Goal: Information Seeking & Learning: Find specific fact

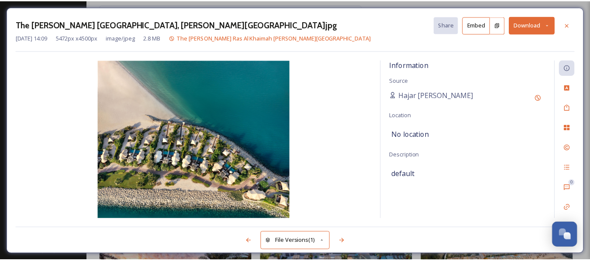
scroll to position [1222, 0]
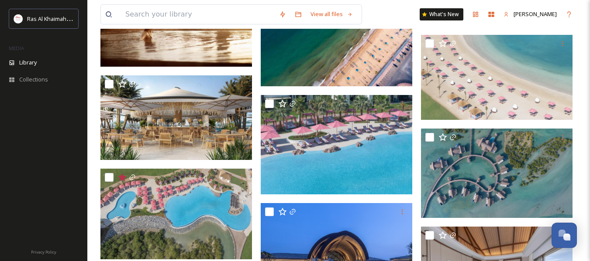
scroll to position [1877, 0]
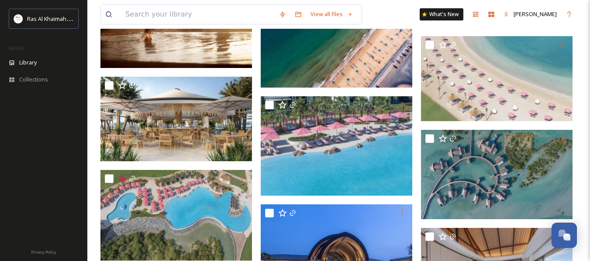
click at [429, 140] on input "checkbox" at bounding box center [429, 138] width 9 height 9
checkbox input "true"
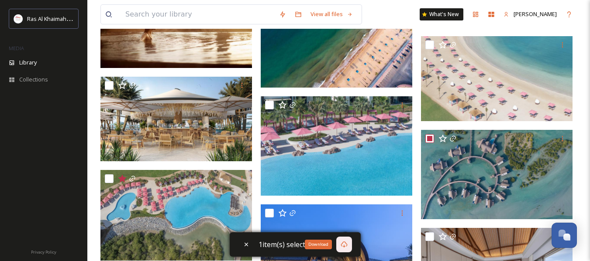
click at [341, 241] on icon at bounding box center [343, 244] width 7 height 7
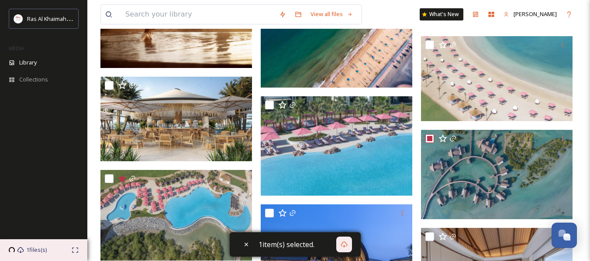
click at [33, 252] on span "1 files(s)" at bounding box center [36, 250] width 21 height 8
click at [45, 250] on span "1 files(s)" at bounding box center [36, 250] width 21 height 8
click at [211, 8] on input at bounding box center [198, 14] width 154 height 19
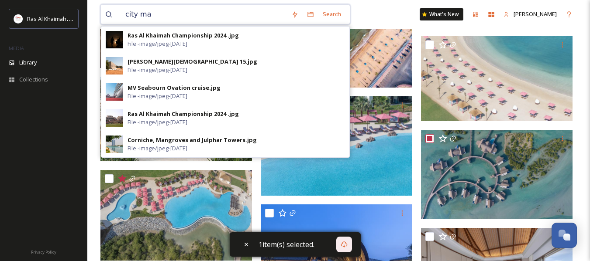
type input "city max"
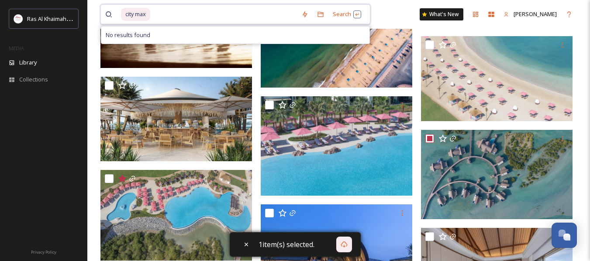
click at [156, 16] on input at bounding box center [224, 14] width 146 height 19
type input "citymax"
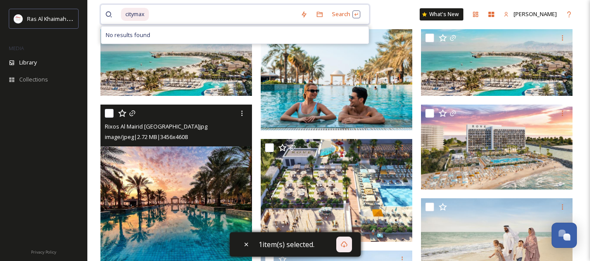
scroll to position [0, 0]
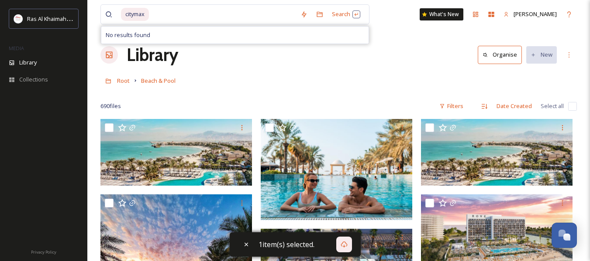
click at [395, 84] on div "Root Beach & Pool" at bounding box center [338, 80] width 476 height 17
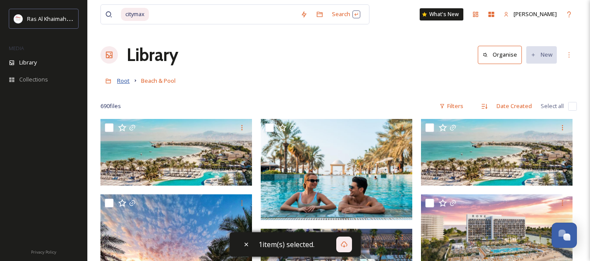
click at [121, 81] on span "Root" at bounding box center [123, 81] width 13 height 8
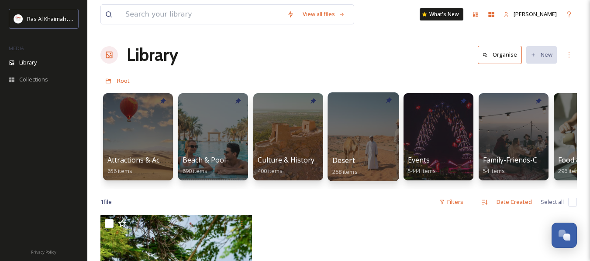
click at [359, 153] on div at bounding box center [362, 137] width 71 height 89
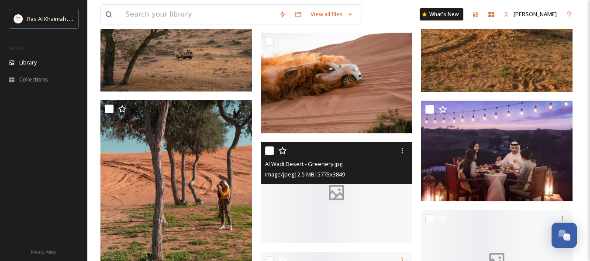
scroll to position [1020, 0]
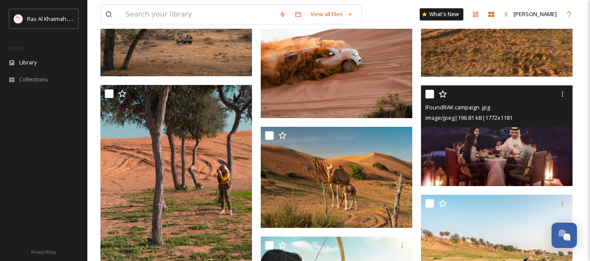
click at [427, 99] on input "checkbox" at bounding box center [429, 94] width 9 height 9
checkbox input "true"
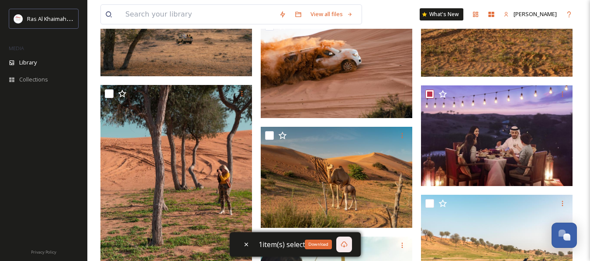
click at [344, 244] on icon at bounding box center [343, 244] width 7 height 7
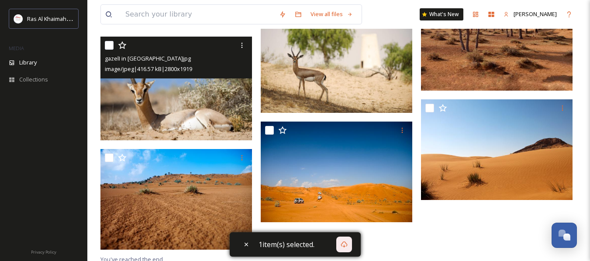
scroll to position [1631, 0]
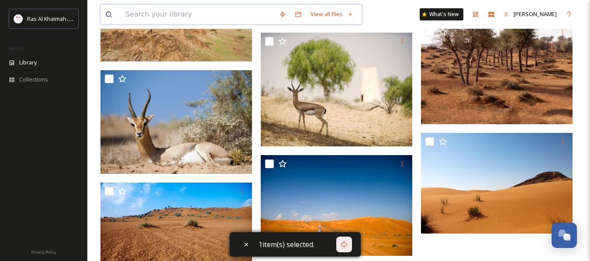
click at [216, 16] on input at bounding box center [198, 14] width 154 height 19
type input "jebel"
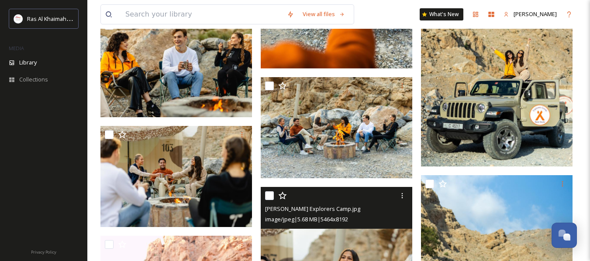
scroll to position [7244, 0]
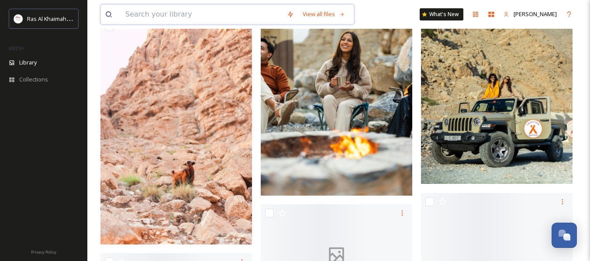
click at [203, 17] on input at bounding box center [201, 14] width 161 height 19
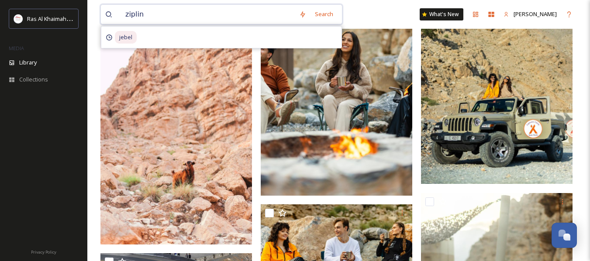
type input "zipline"
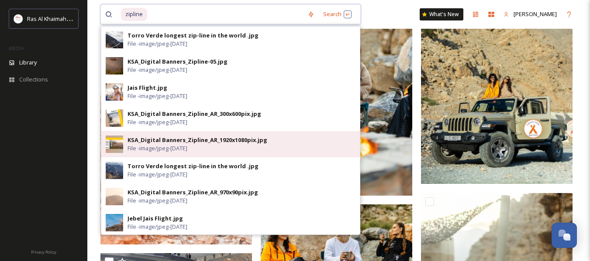
scroll to position [175, 0]
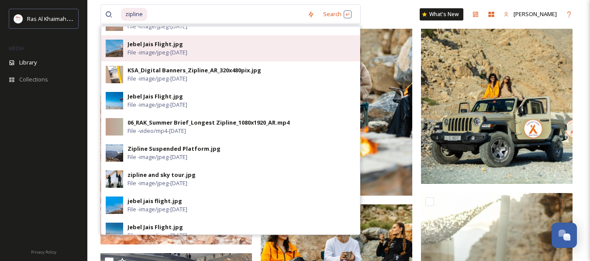
click at [209, 51] on div "Jebel Jais Flight.jpg File - image/jpeg - [DATE]" at bounding box center [241, 48] width 228 height 17
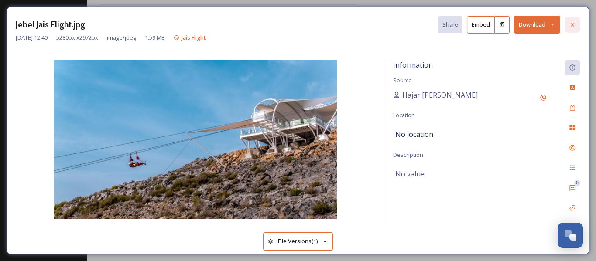
click at [573, 24] on icon at bounding box center [572, 24] width 3 height 3
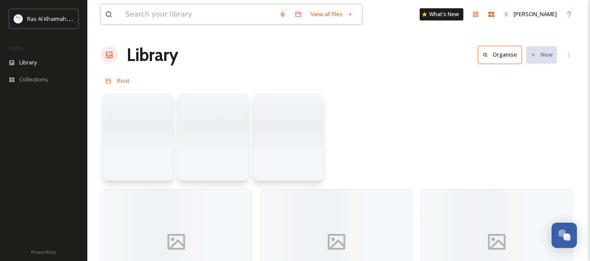
click at [186, 14] on input at bounding box center [198, 14] width 154 height 19
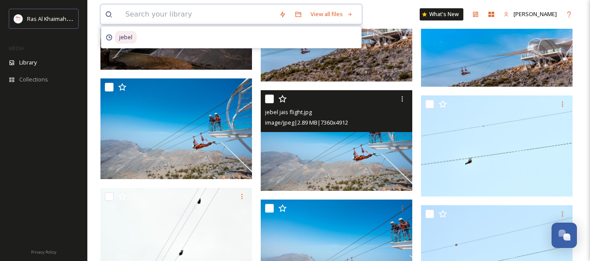
scroll to position [1615, 0]
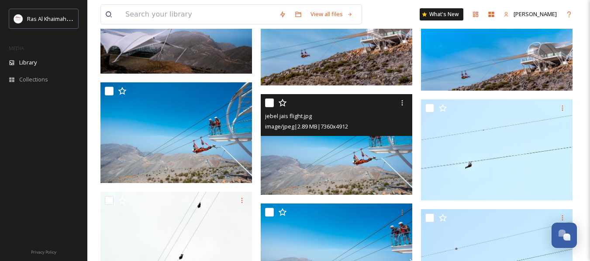
click at [266, 100] on input "checkbox" at bounding box center [269, 103] width 9 height 9
checkbox input "true"
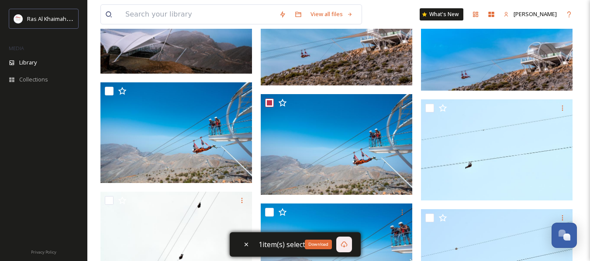
click at [347, 242] on icon at bounding box center [343, 244] width 7 height 7
